Goal: Information Seeking & Learning: Learn about a topic

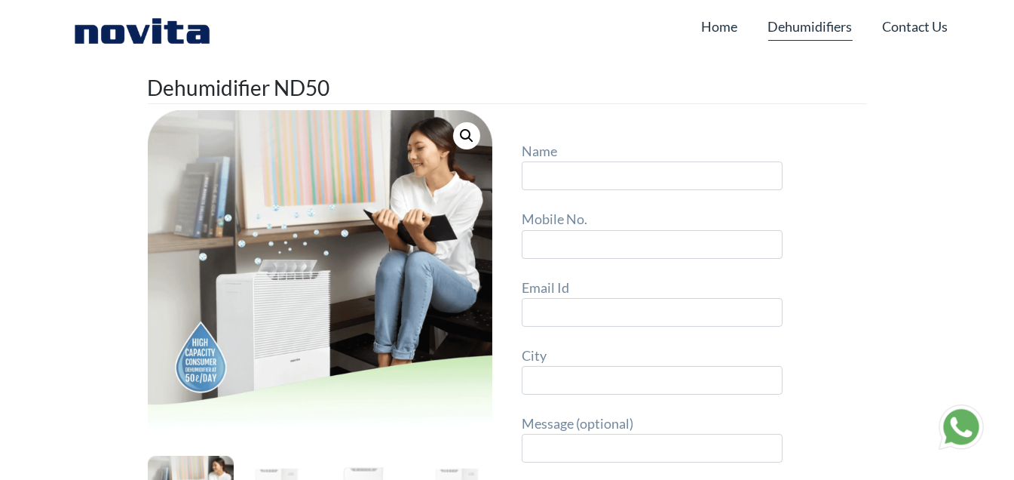
click at [812, 22] on link "Dehumidifiers" at bounding box center [810, 26] width 84 height 29
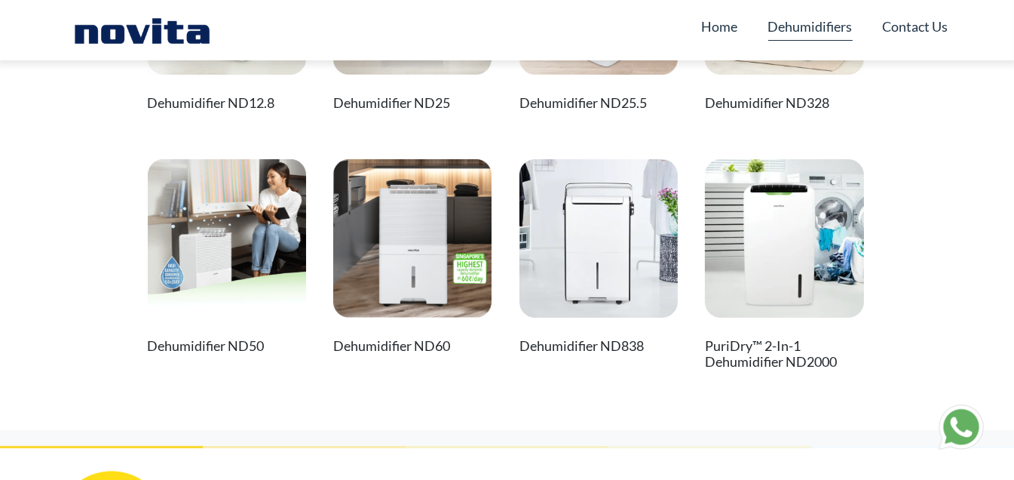
scroll to position [226, 0]
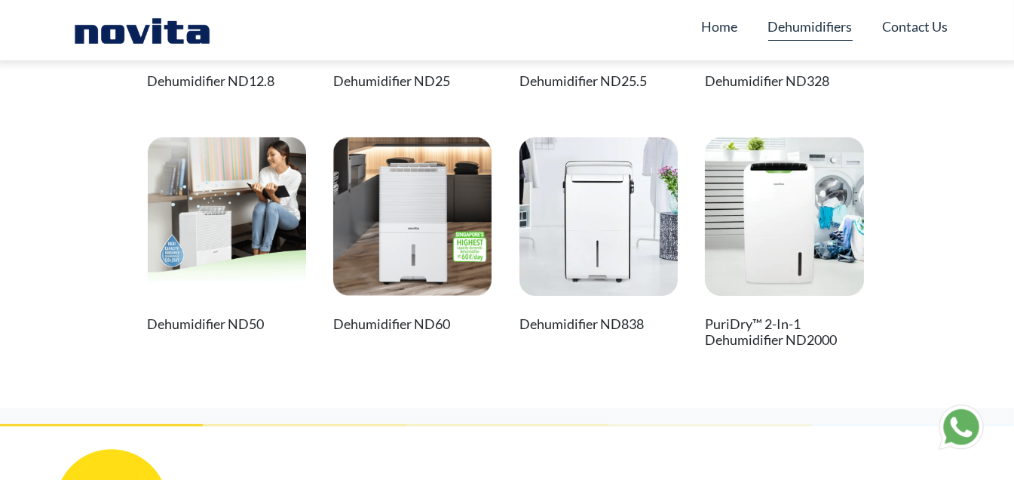
click at [208, 293] on img at bounding box center [227, 216] width 158 height 158
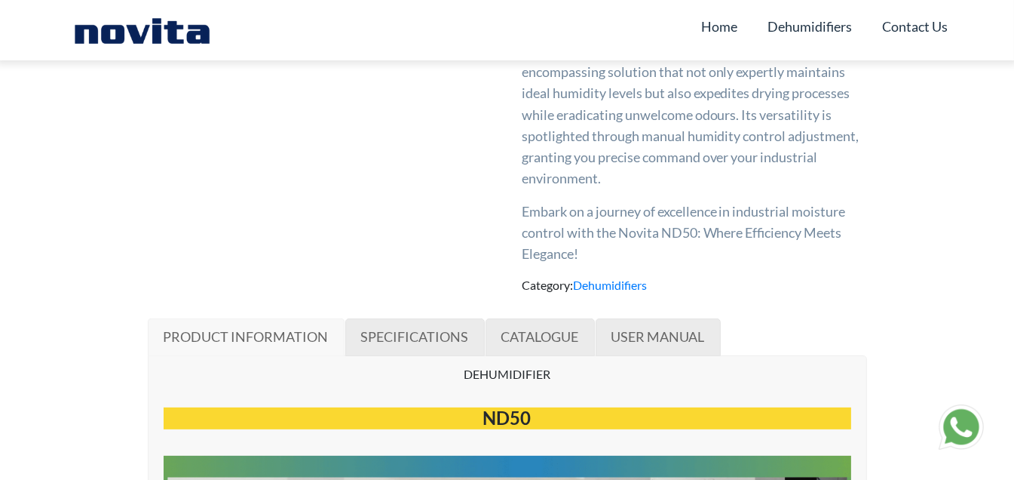
scroll to position [678, 0]
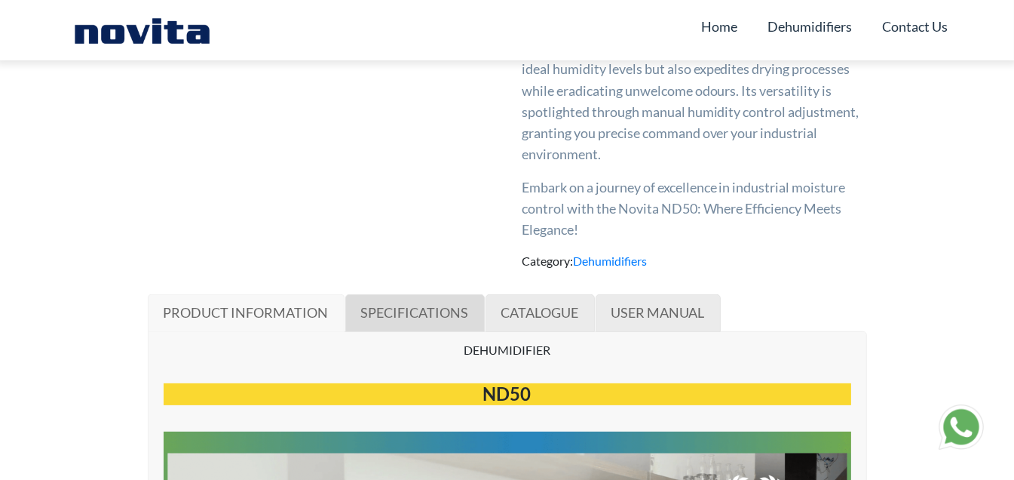
click at [437, 324] on link "SPECIFICATIONS" at bounding box center [415, 313] width 140 height 38
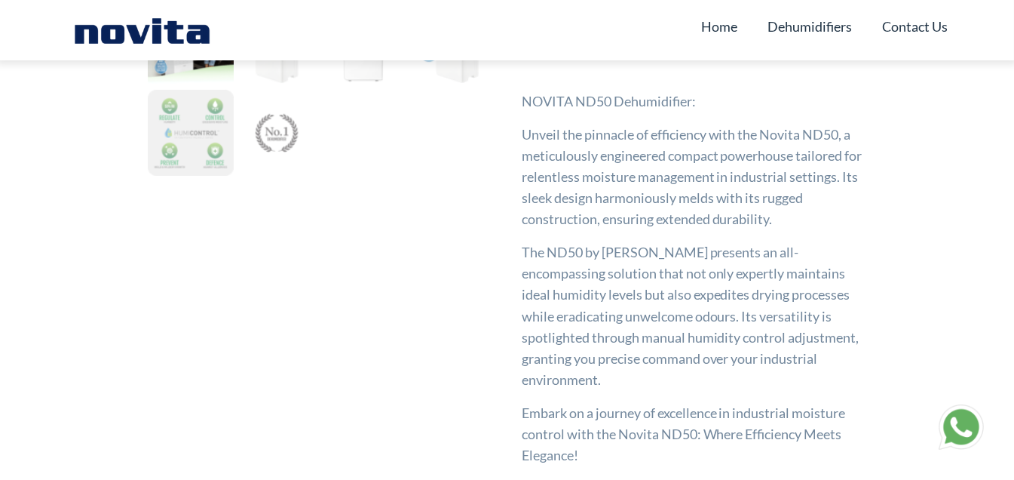
scroll to position [603, 0]
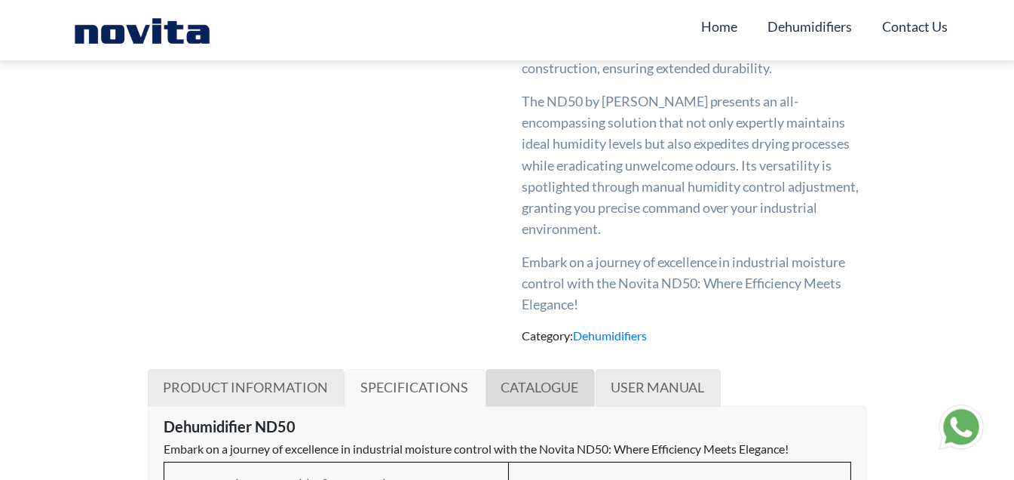
click at [551, 396] on link "CATALOGUE" at bounding box center [540, 388] width 109 height 38
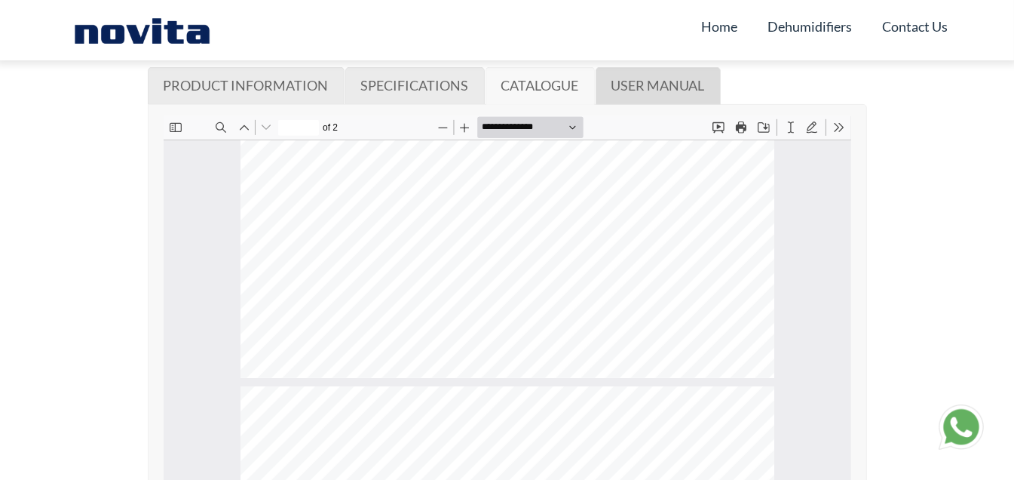
scroll to position [154, 0]
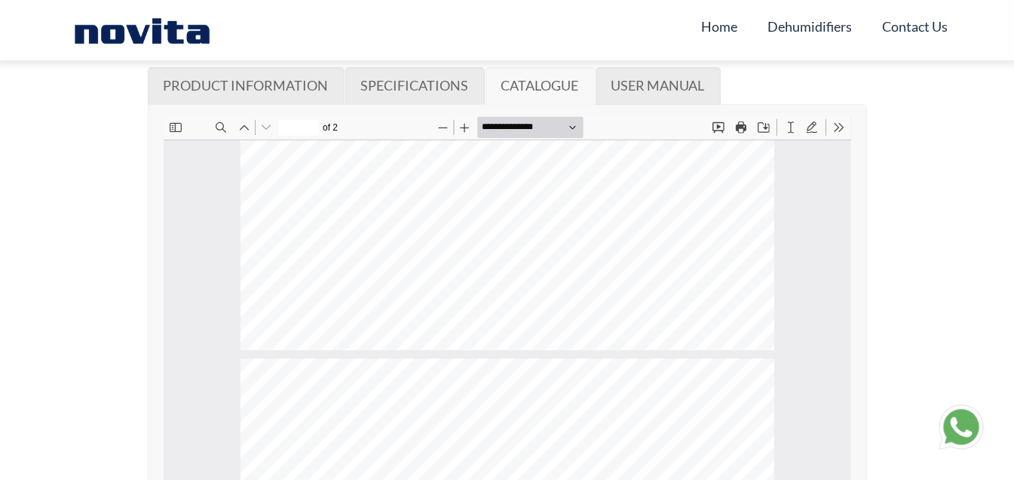
click at [937, 320] on div "**********" at bounding box center [508, 93] width 928 height 1996
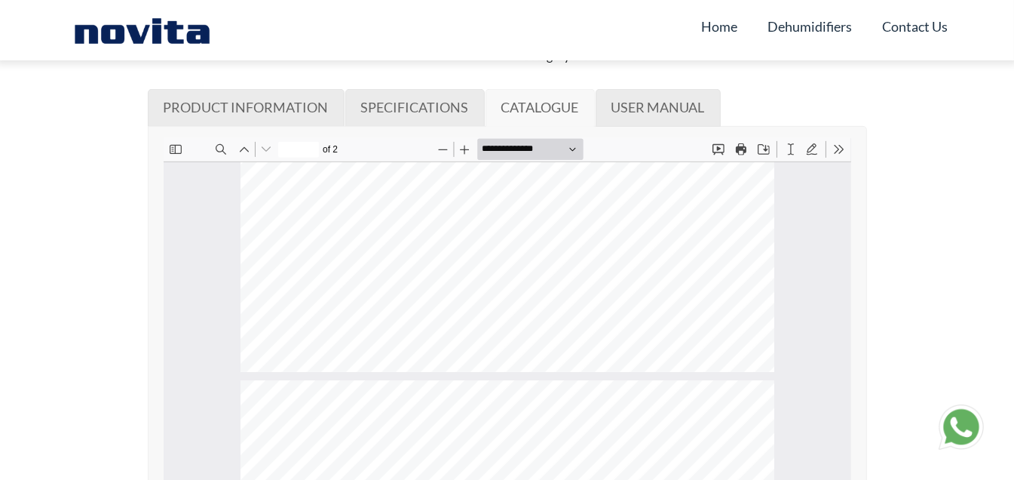
scroll to position [905, 0]
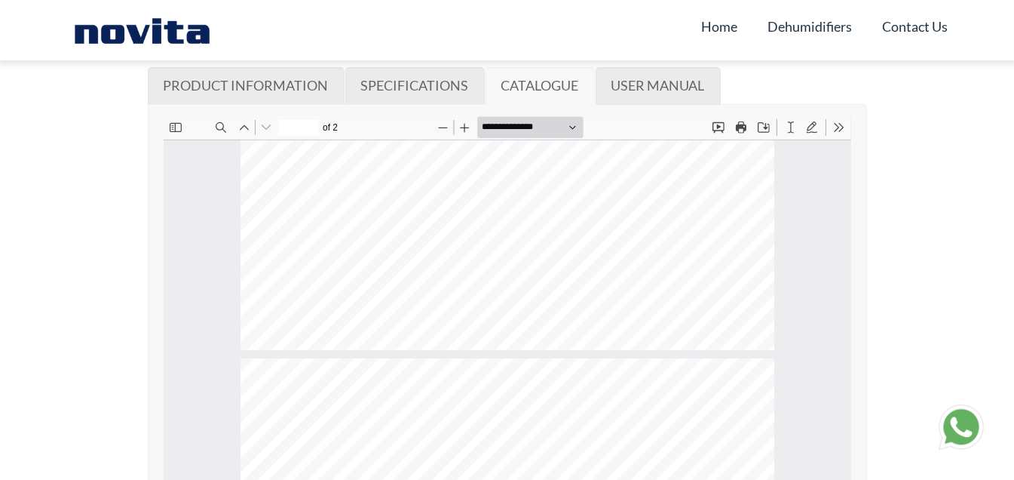
type input "*"
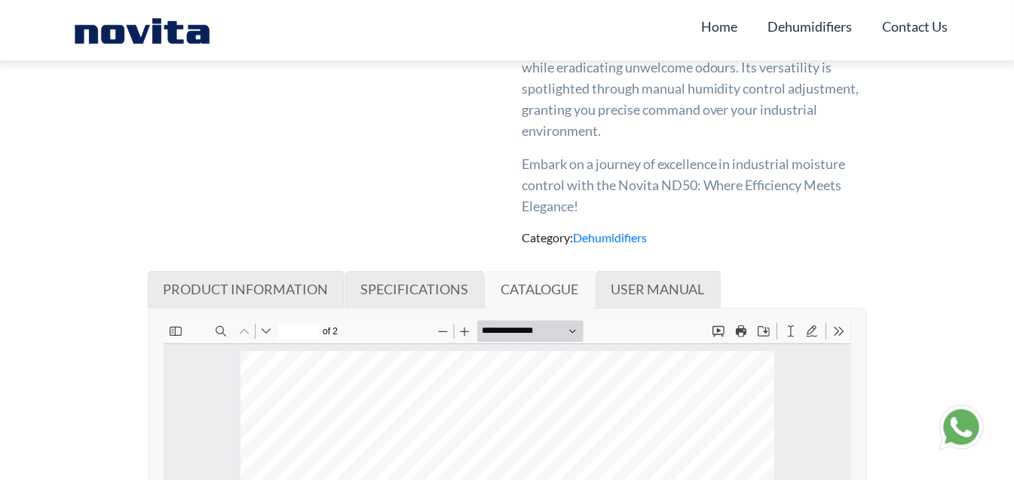
scroll to position [754, 0]
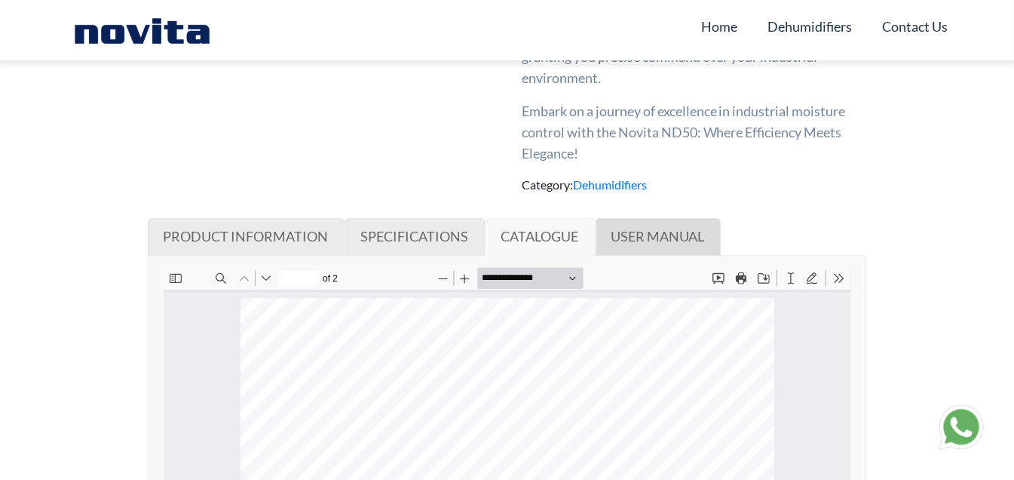
click at [612, 243] on span "USER MANUAL" at bounding box center [659, 236] width 94 height 17
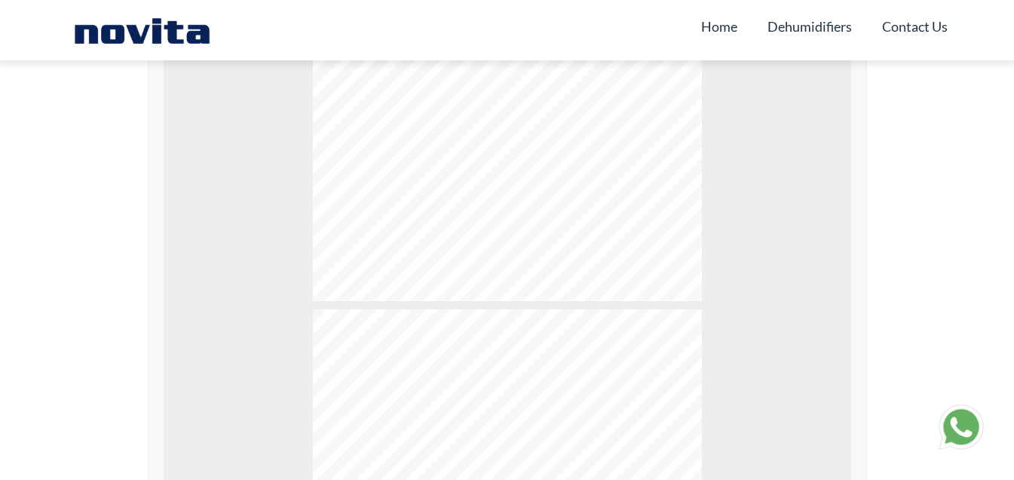
scroll to position [1364, 0]
type input "*"
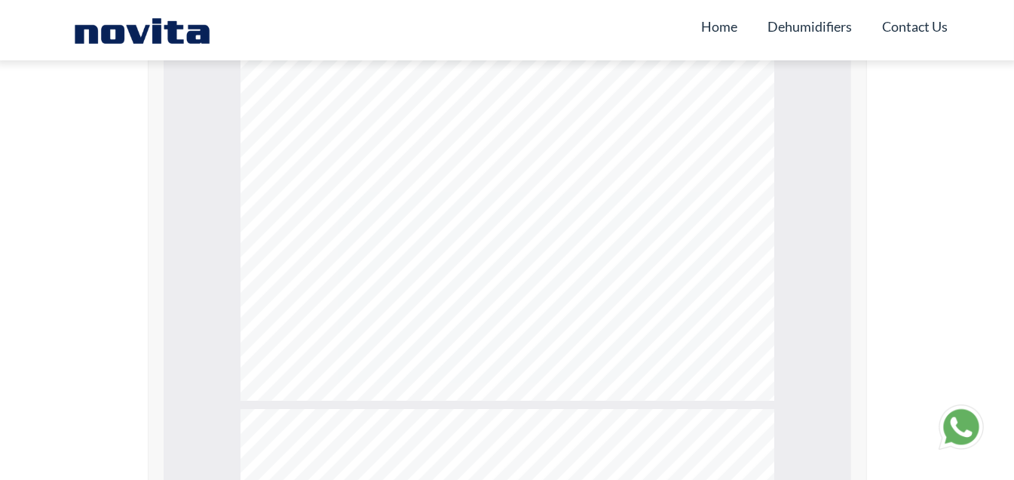
scroll to position [912, 0]
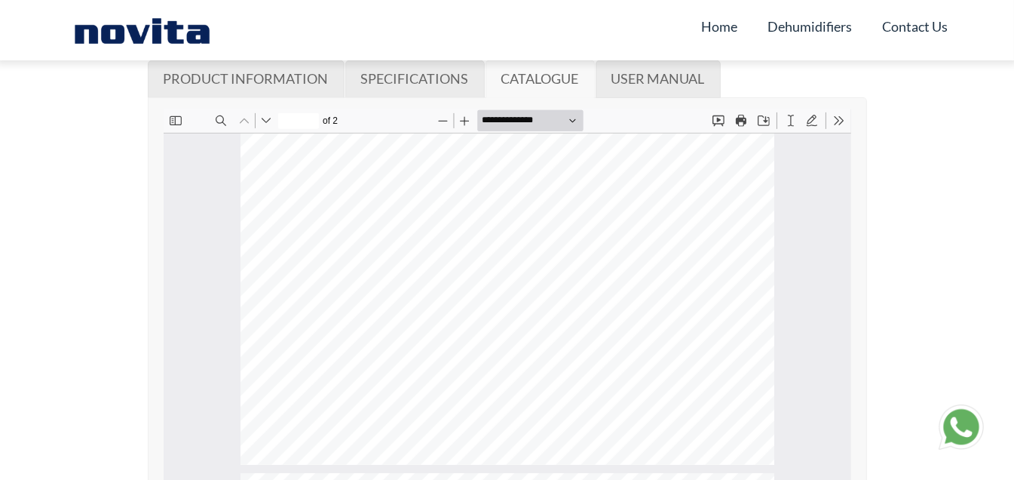
type input "*"
